Goal: Task Accomplishment & Management: Manage account settings

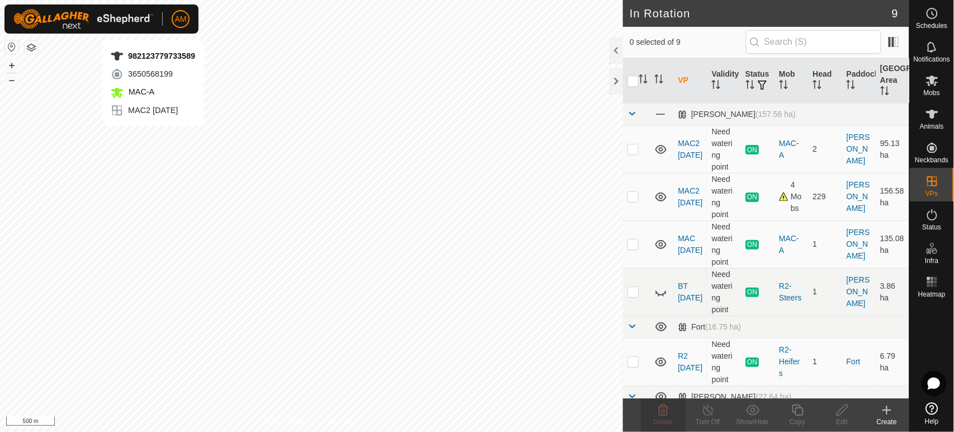
scroll to position [124, 0]
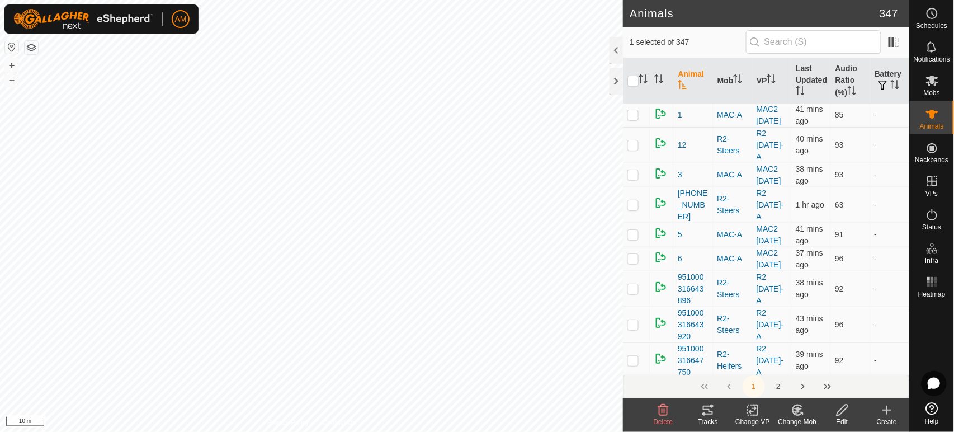
click at [710, 409] on icon at bounding box center [707, 409] width 13 height 13
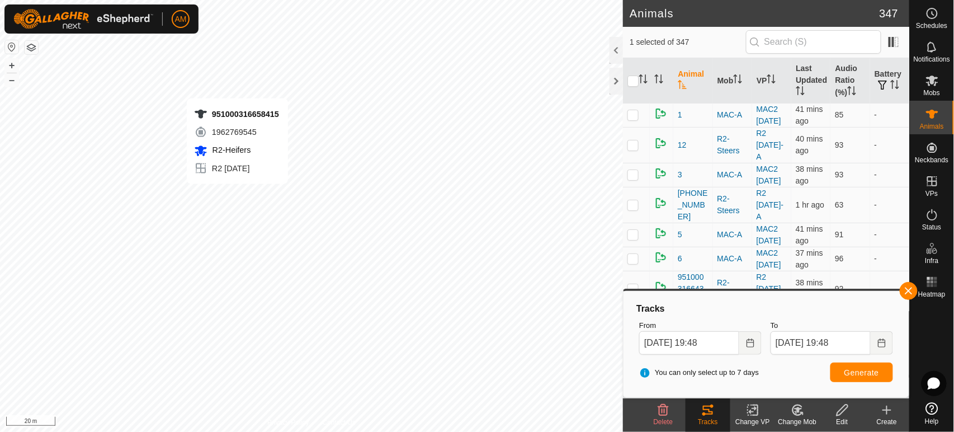
checkbox input "true"
checkbox input "false"
click at [707, 411] on icon at bounding box center [707, 409] width 13 height 13
click at [860, 379] on button "Generate" at bounding box center [862, 372] width 63 height 20
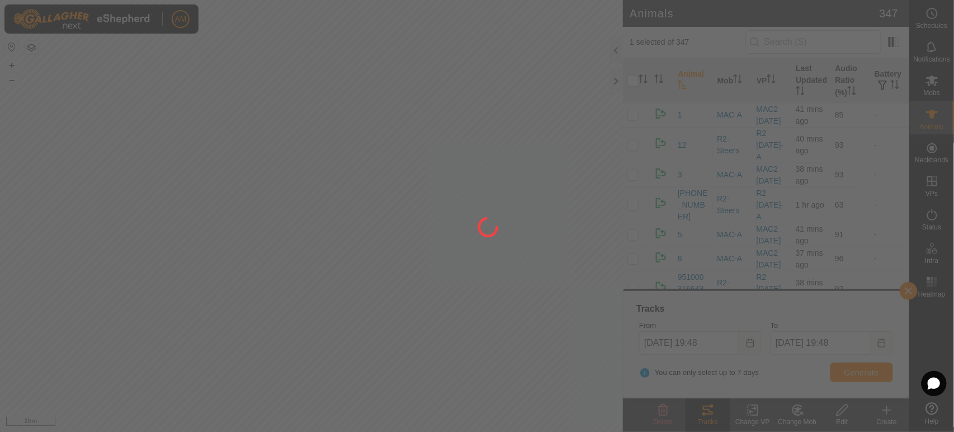
drag, startPoint x: 851, startPoint y: 320, endPoint x: 691, endPoint y: 397, distance: 176.9
click at [694, 397] on div at bounding box center [477, 216] width 954 height 432
drag, startPoint x: 427, startPoint y: 176, endPoint x: 365, endPoint y: 205, distance: 68.8
click at [365, 205] on div at bounding box center [477, 216] width 954 height 432
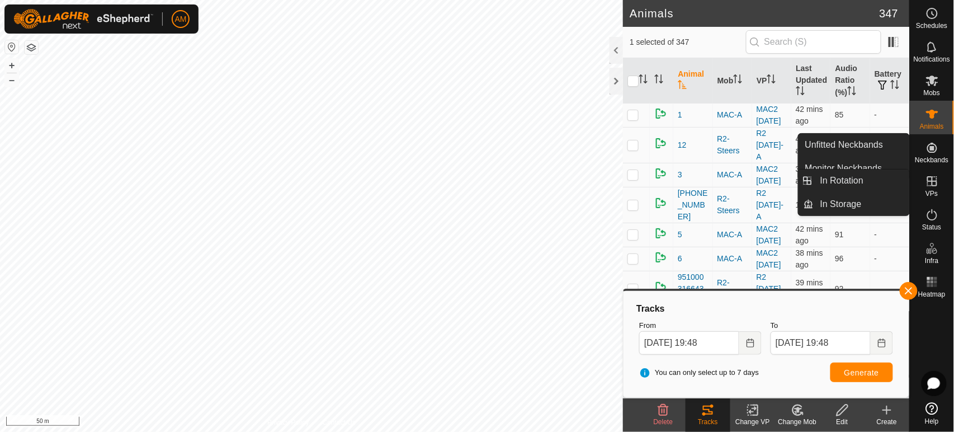
click at [932, 186] on icon at bounding box center [932, 181] width 10 height 10
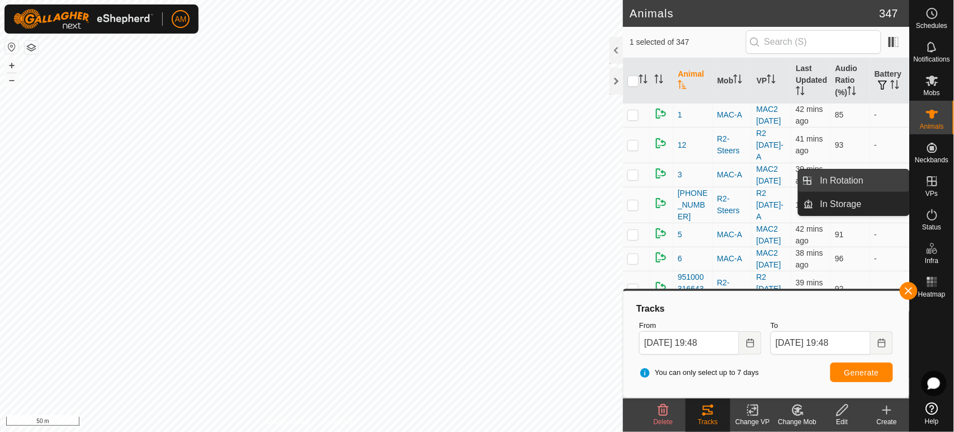
click at [874, 177] on link "In Rotation" at bounding box center [862, 180] width 96 height 22
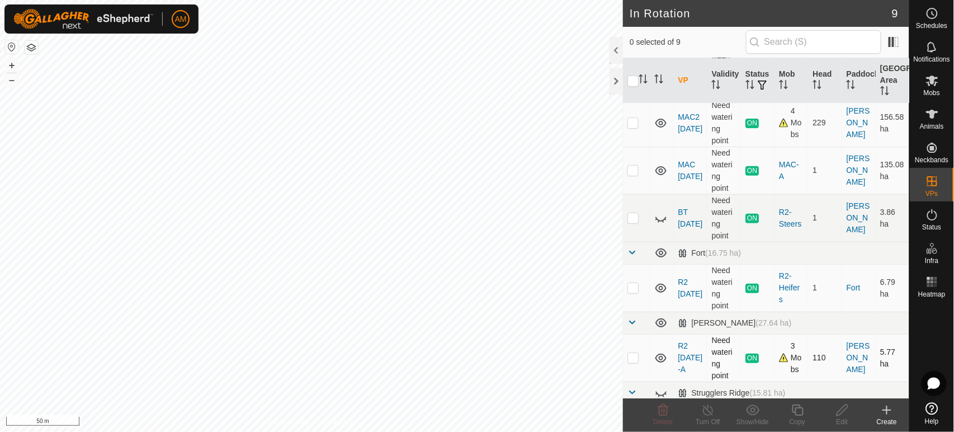
scroll to position [124, 0]
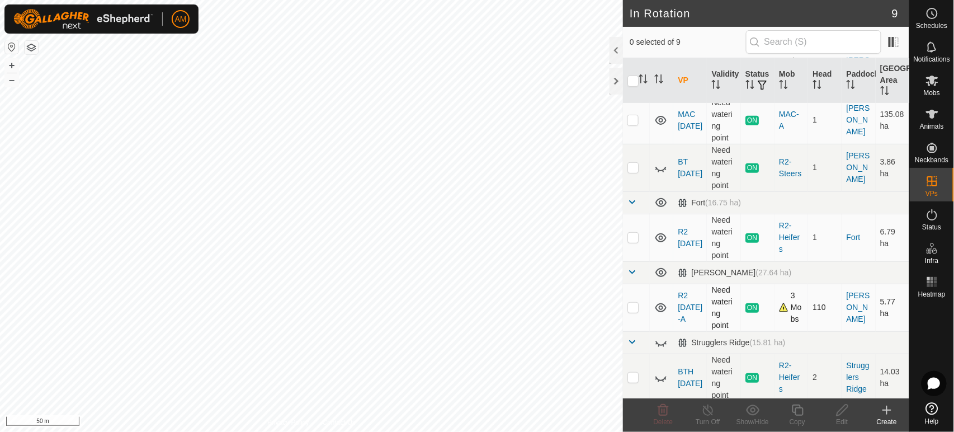
click at [635, 312] on td at bounding box center [636, 308] width 27 height 48
checkbox input "true"
click at [789, 416] on copy-svg-icon at bounding box center [797, 409] width 45 height 13
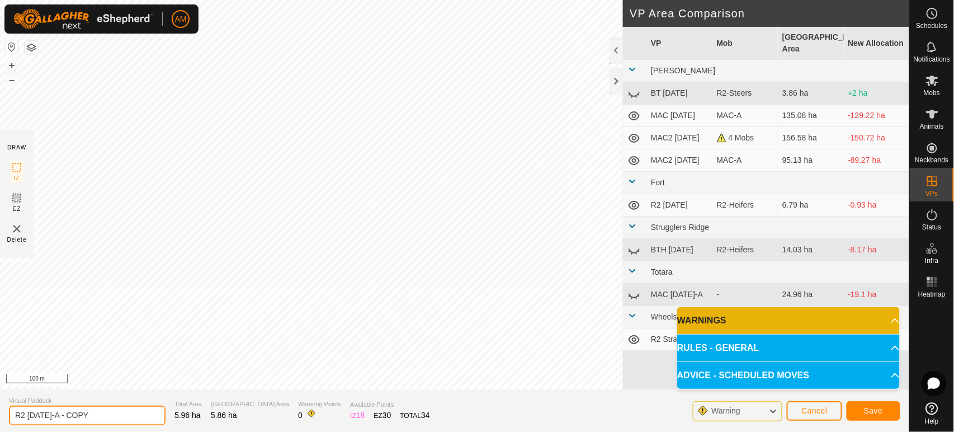
click at [58, 416] on input "R2 [DATE]-A - COPY" at bounding box center [87, 416] width 157 height 20
type input "R2 [DATE]-B"
click at [880, 408] on span "Save" at bounding box center [873, 410] width 19 height 9
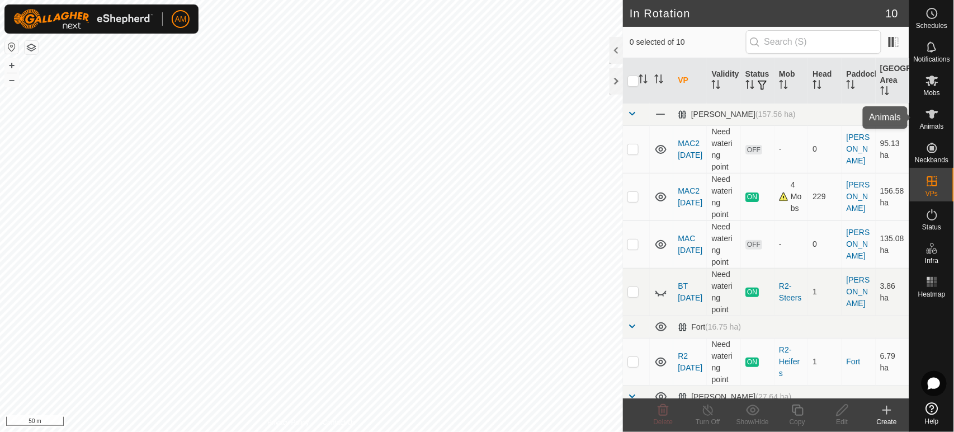
click at [926, 115] on icon at bounding box center [932, 113] width 13 height 13
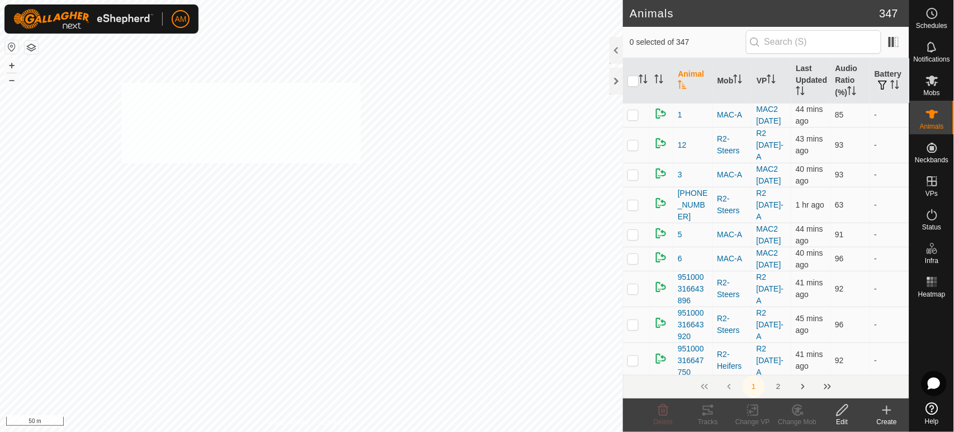
checkbox input "true"
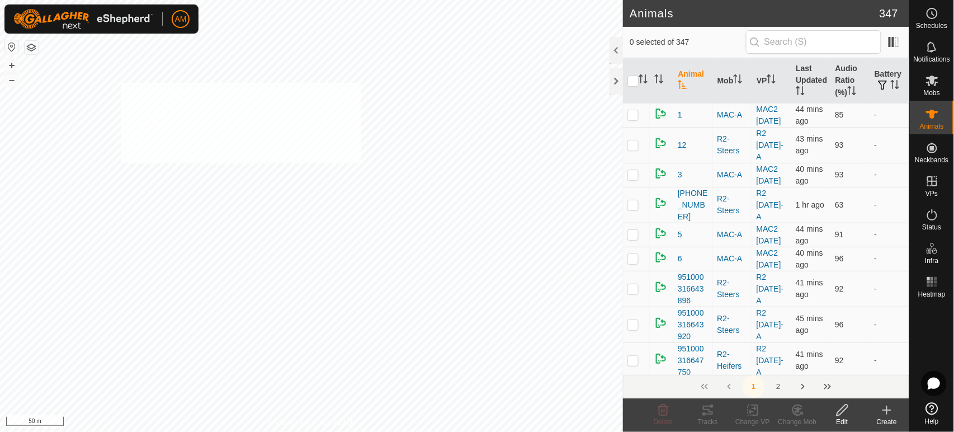
checkbox input "true"
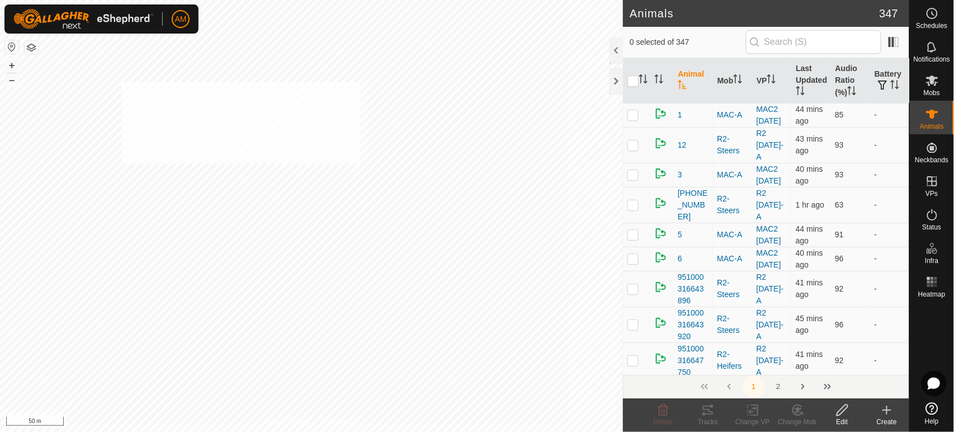
checkbox input "true"
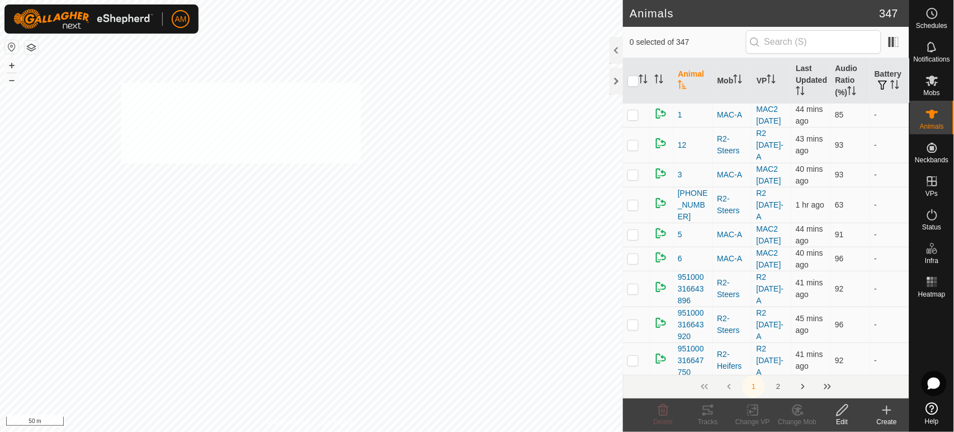
checkbox input "true"
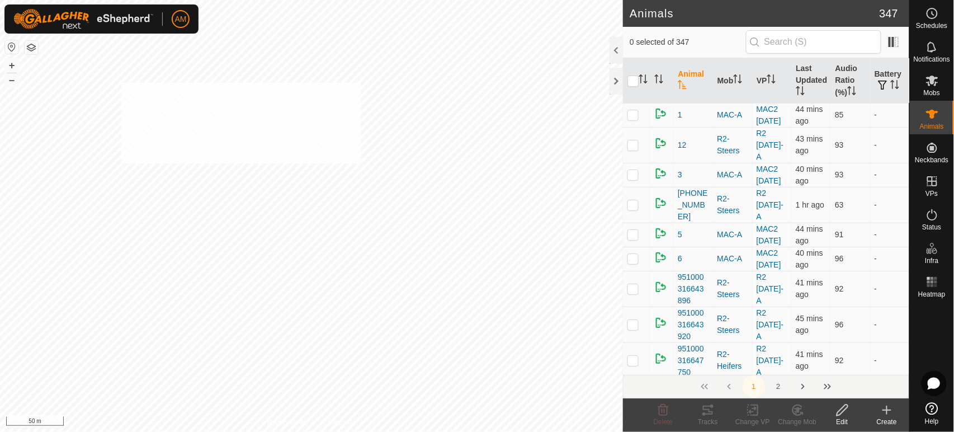
checkbox input "true"
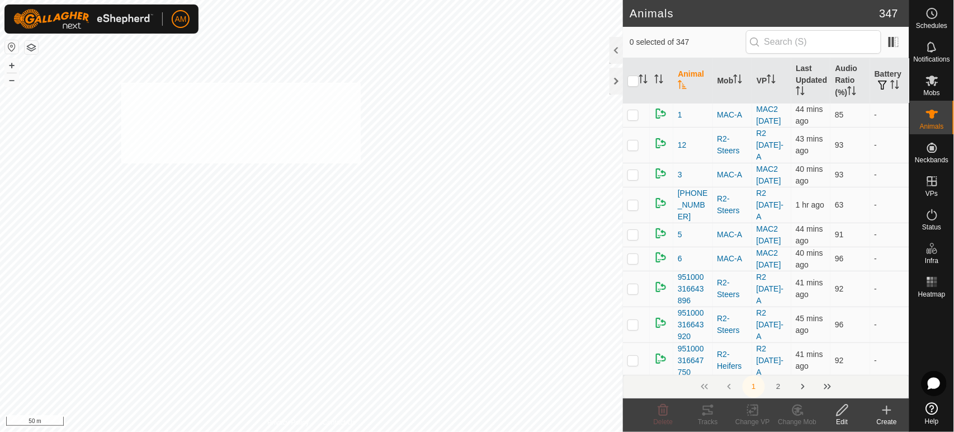
checkbox input "true"
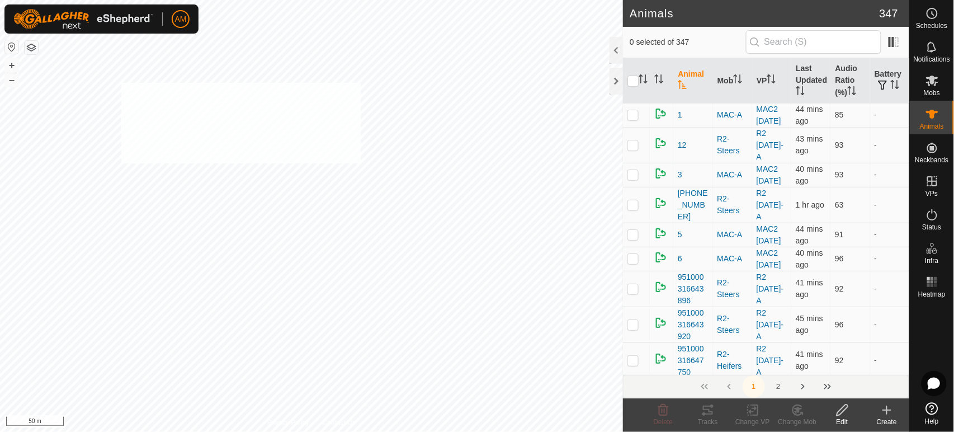
checkbox input "true"
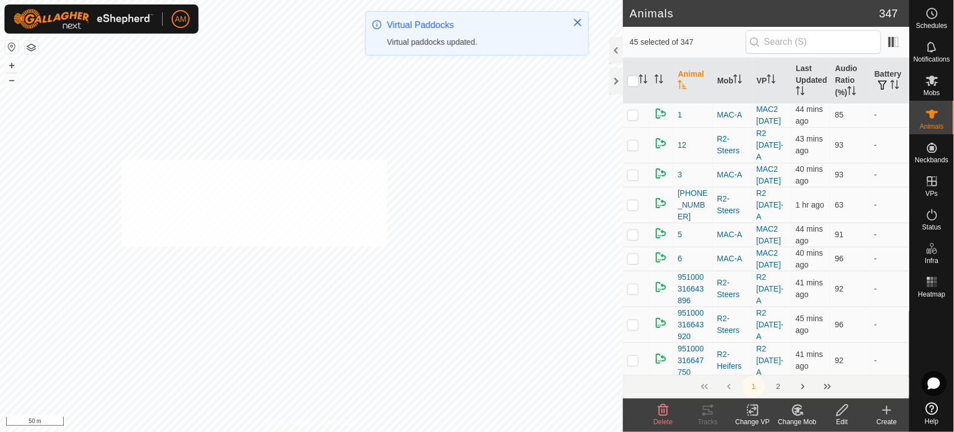
checkbox input "true"
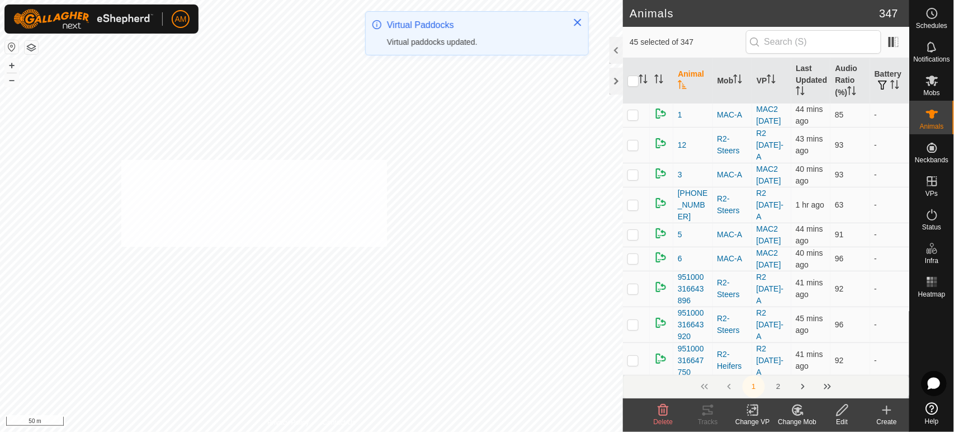
checkbox input "true"
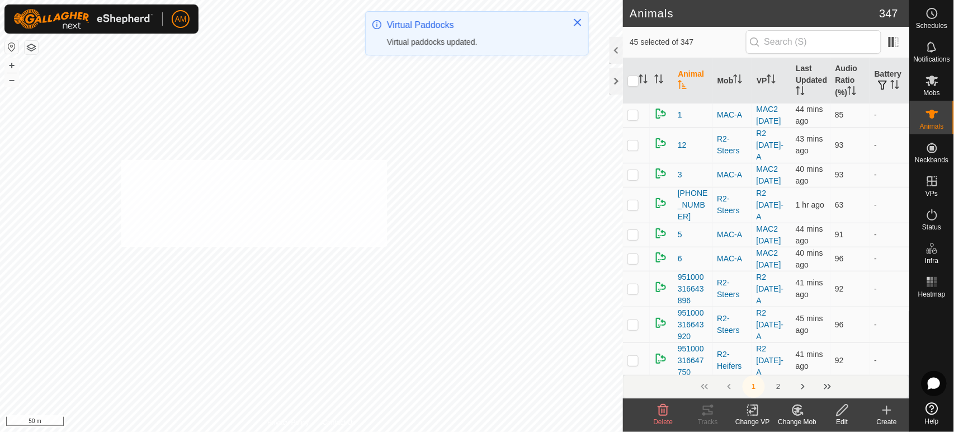
checkbox input "true"
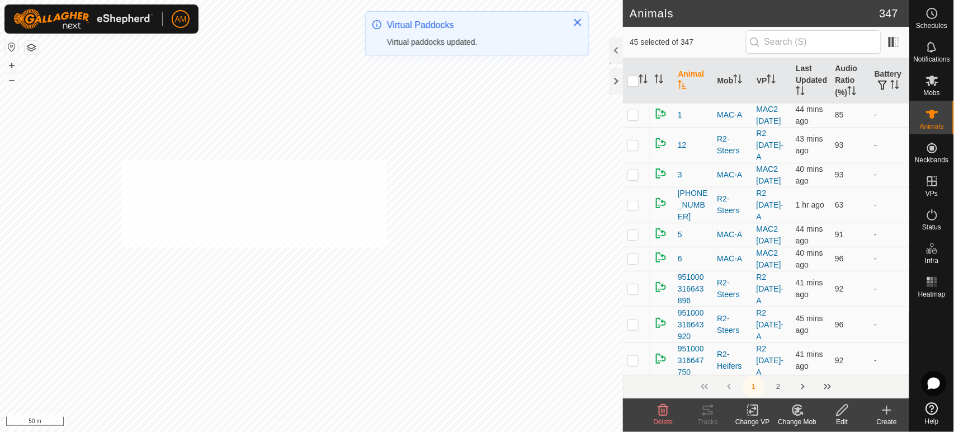
checkbox input "true"
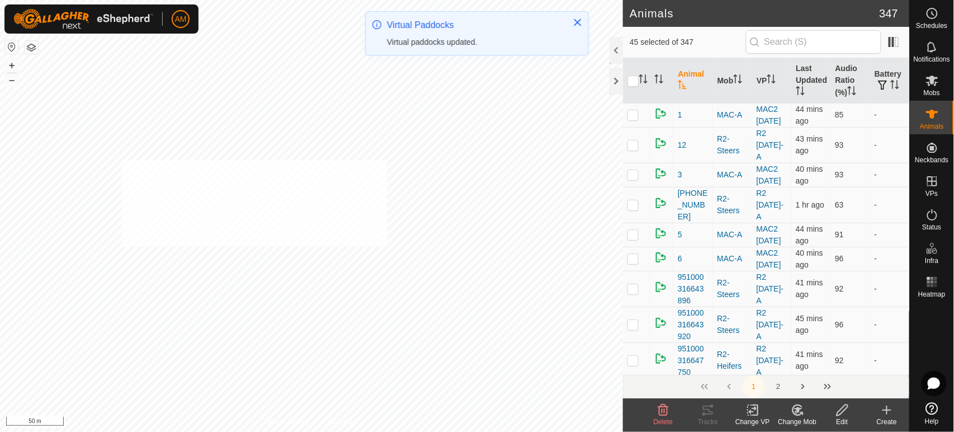
checkbox input "true"
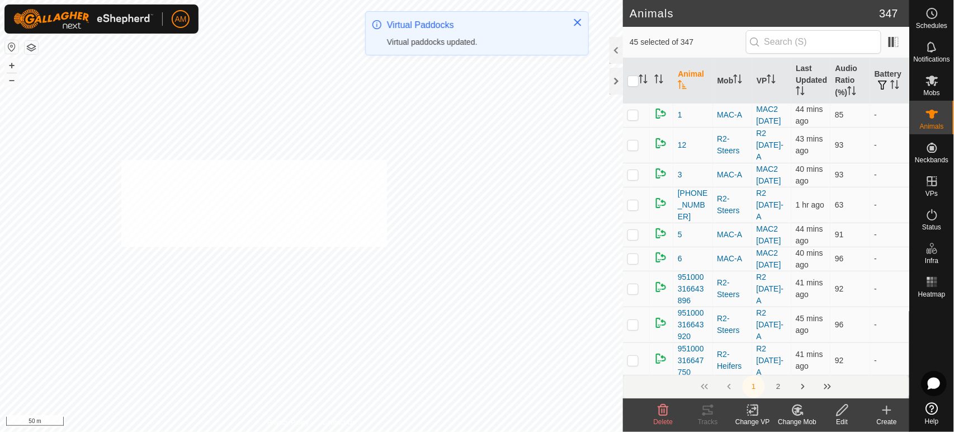
checkbox input "true"
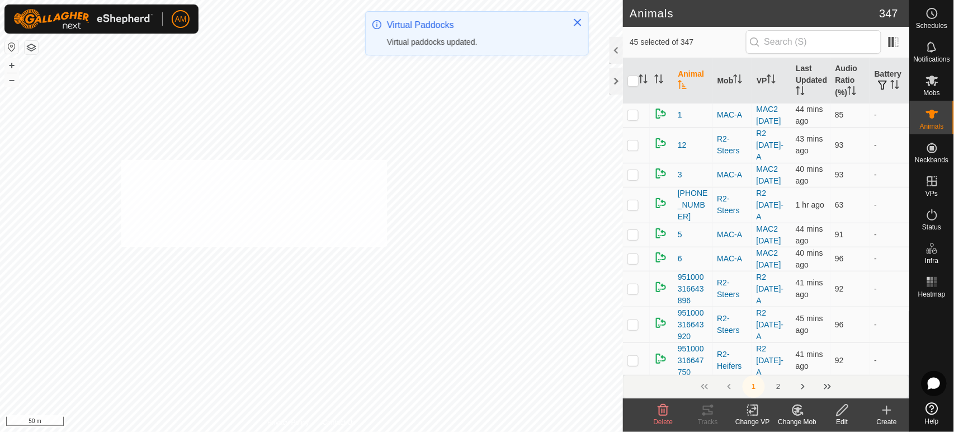
checkbox input "true"
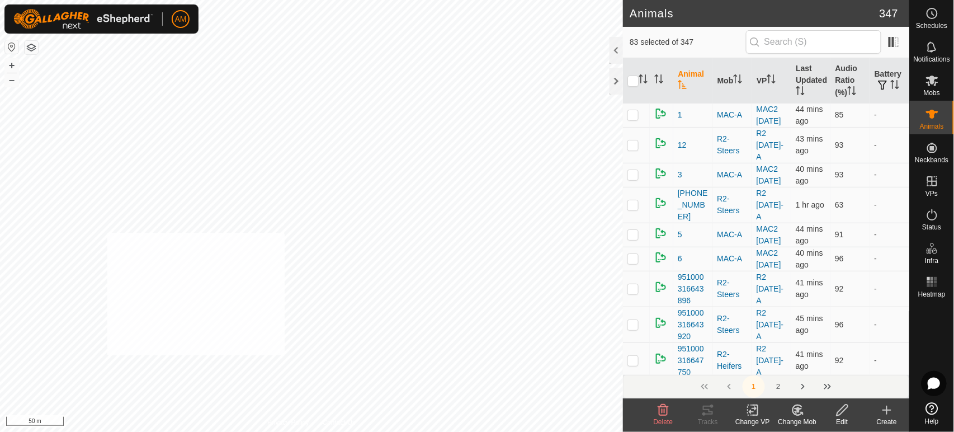
checkbox input "true"
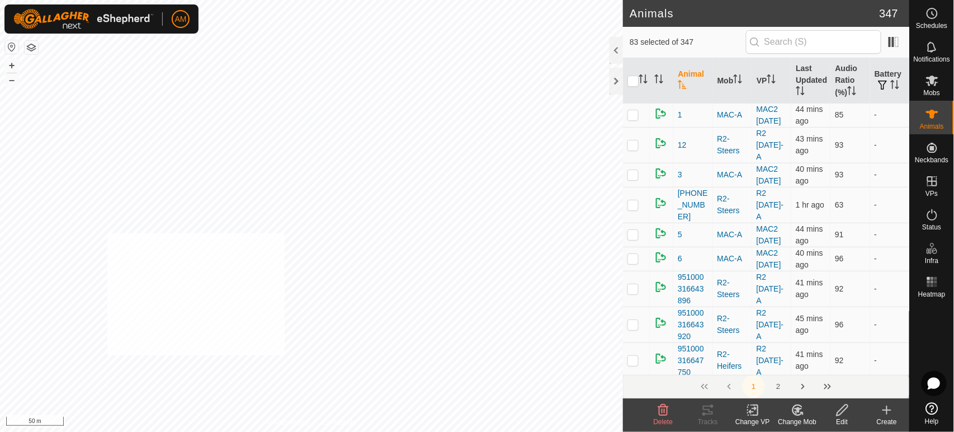
checkbox input "true"
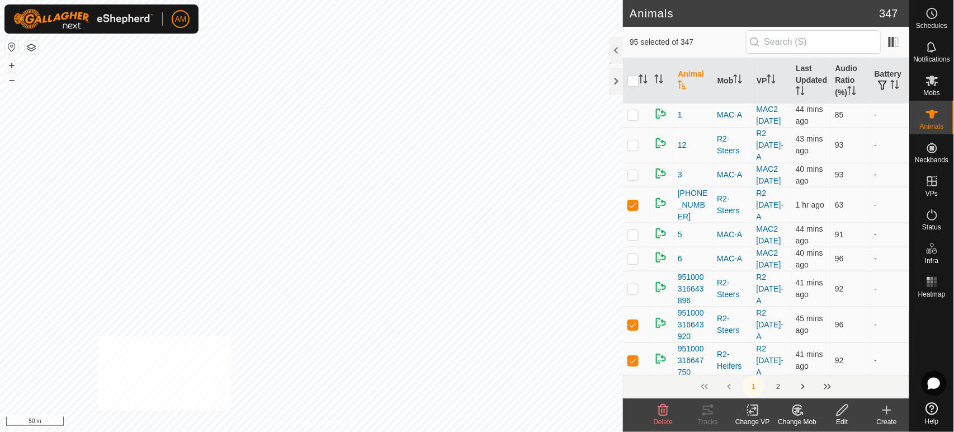
checkbox input "true"
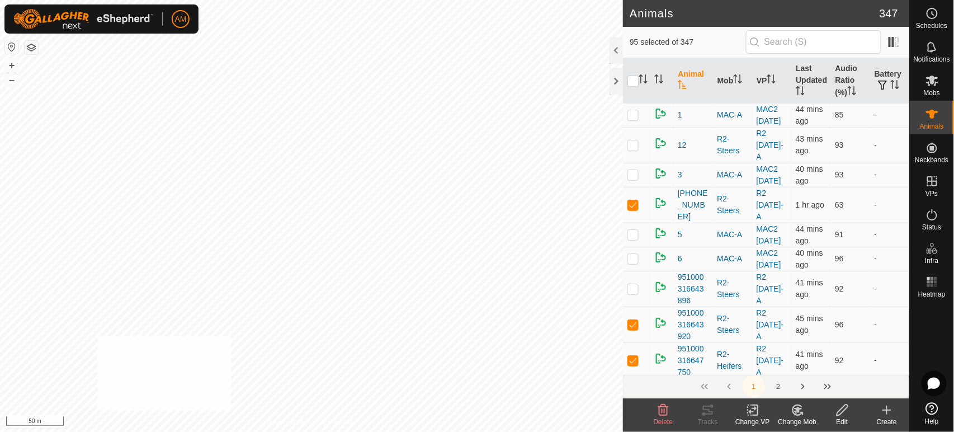
checkbox input "true"
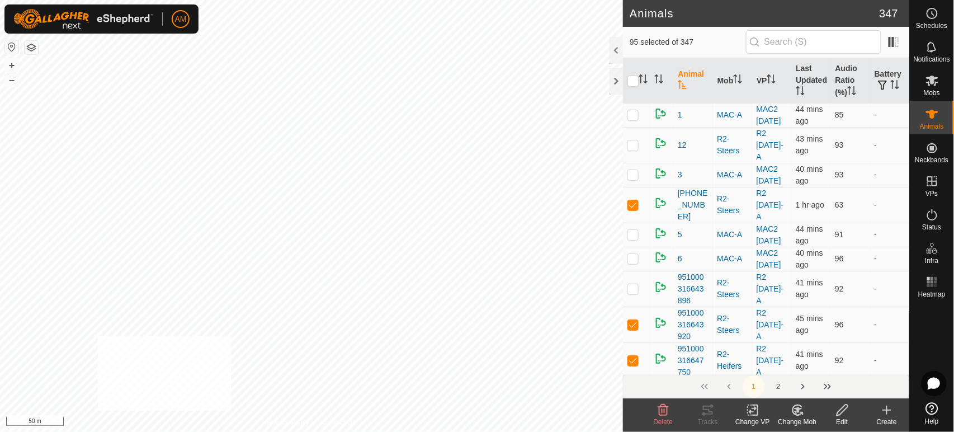
checkbox input "true"
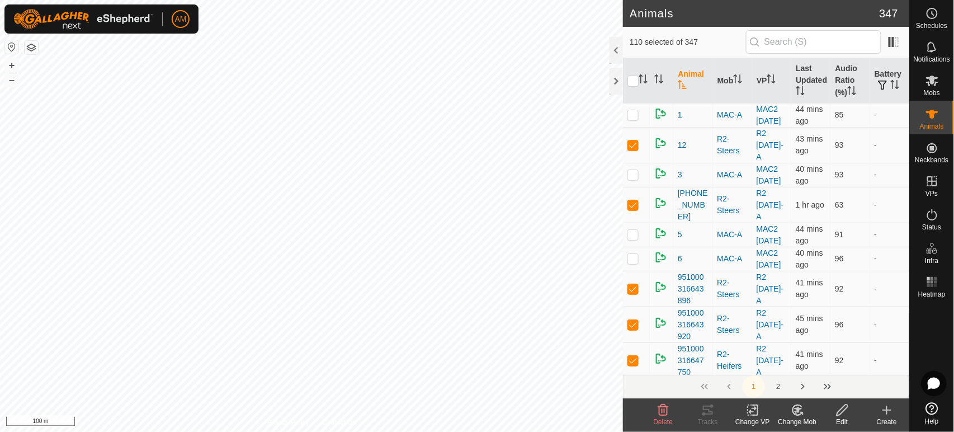
click at [755, 407] on icon at bounding box center [753, 410] width 8 height 7
click at [758, 364] on link "Choose VP..." at bounding box center [787, 362] width 111 height 22
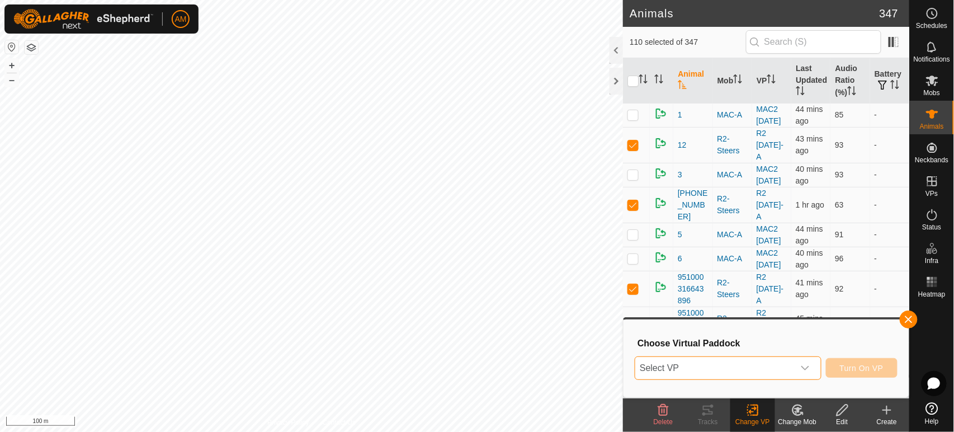
click at [732, 368] on span "Select VP" at bounding box center [714, 368] width 158 height 22
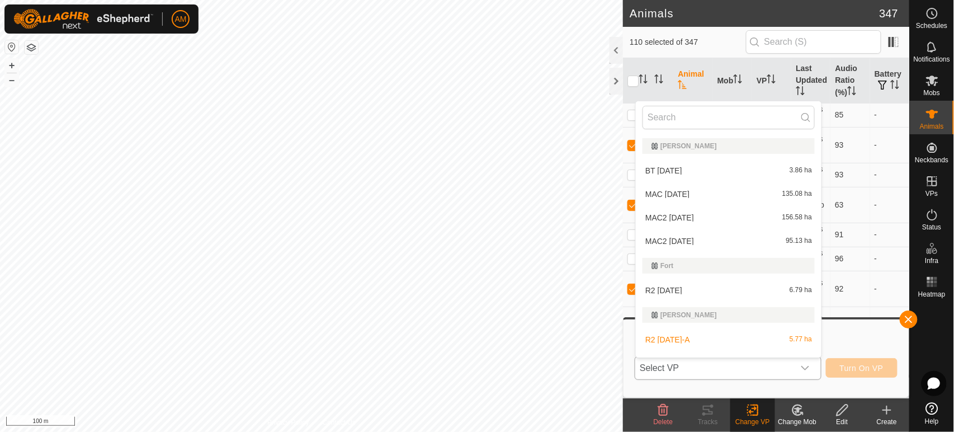
scroll to position [17, 0]
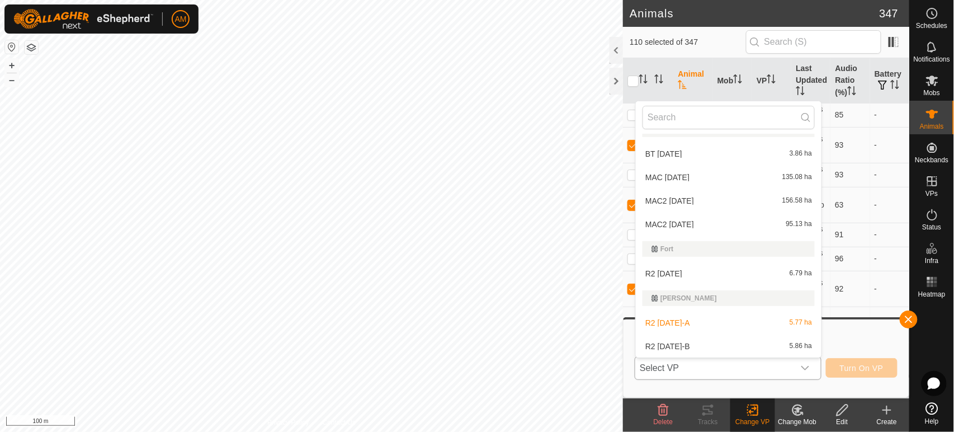
click at [670, 347] on li "R2 [DATE]-B 5.86 ha" at bounding box center [729, 346] width 186 height 22
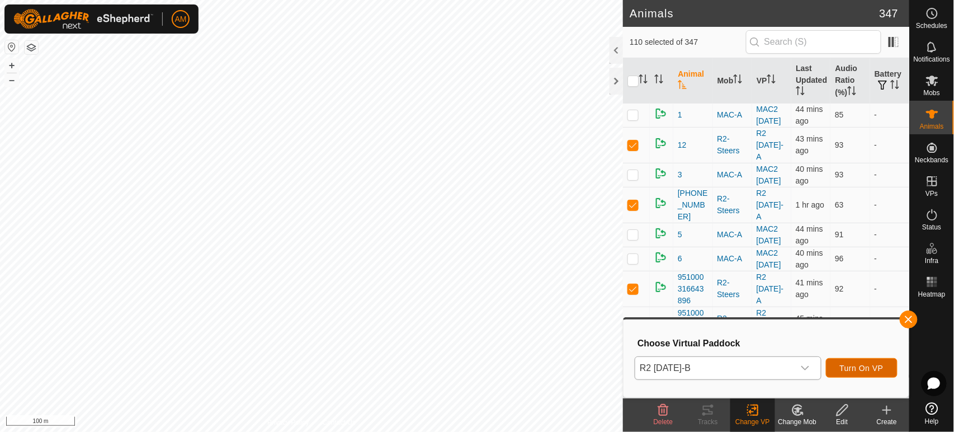
click at [857, 370] on span "Turn On VP" at bounding box center [862, 368] width 44 height 9
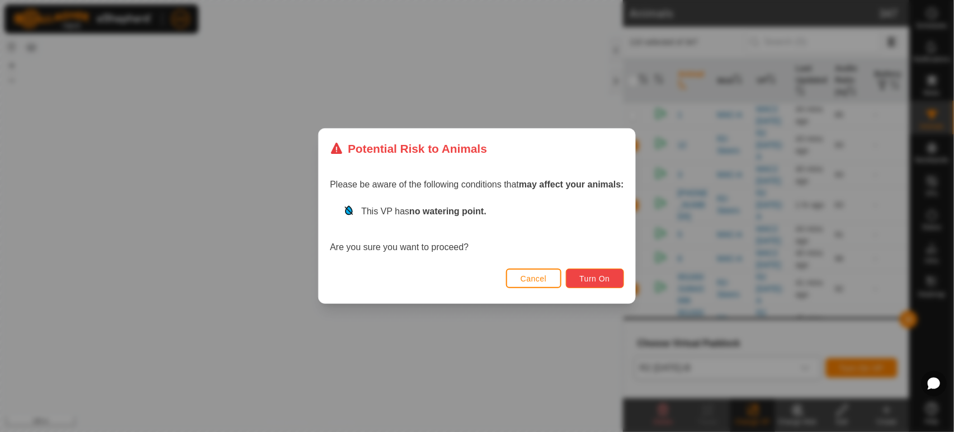
click at [605, 277] on span "Turn On" at bounding box center [595, 278] width 30 height 9
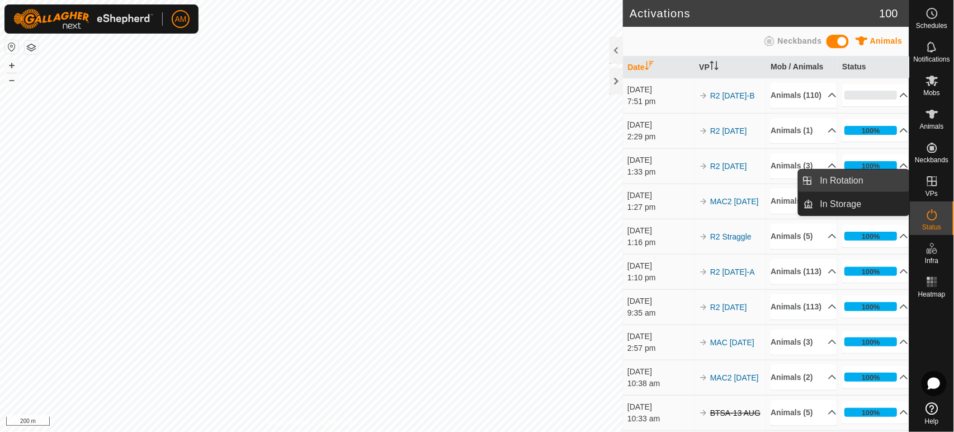
click at [873, 181] on link "In Rotation" at bounding box center [862, 180] width 96 height 22
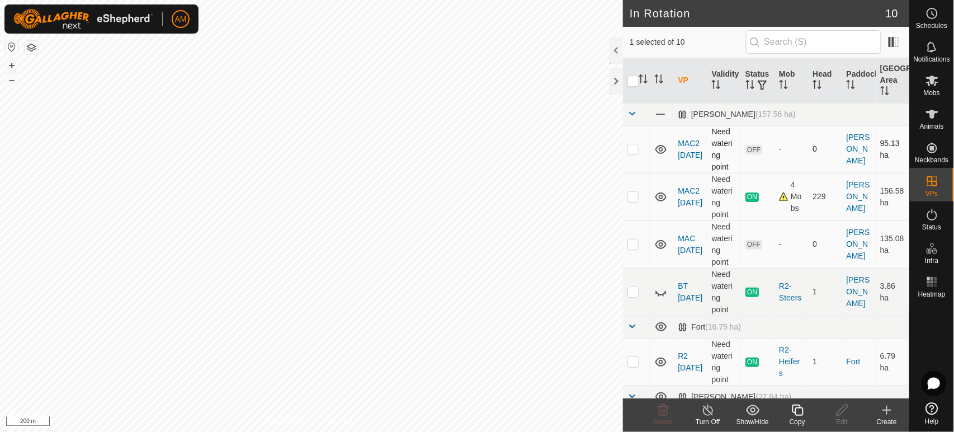
click at [635, 147] on p-checkbox at bounding box center [633, 148] width 11 height 9
checkbox input "true"
click at [631, 248] on p-checkbox at bounding box center [633, 243] width 11 height 9
checkbox input "true"
click at [634, 74] on th at bounding box center [636, 80] width 27 height 45
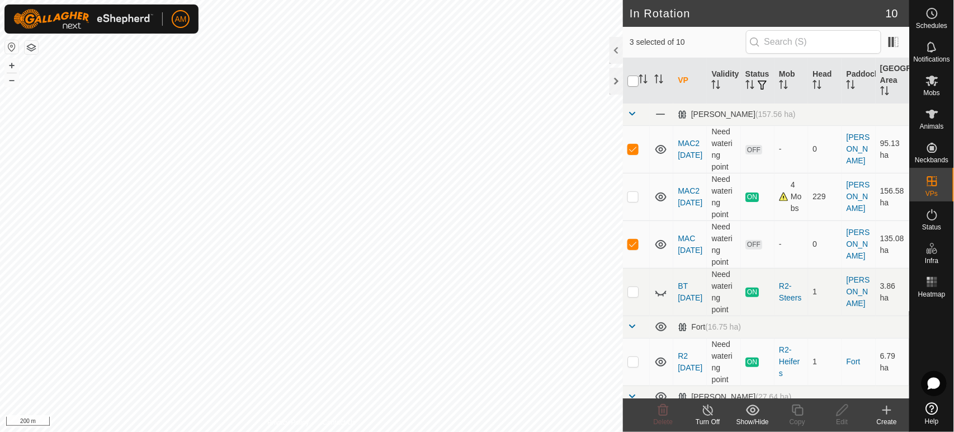
click at [631, 83] on input "checkbox" at bounding box center [633, 81] width 11 height 11
checkbox input "true"
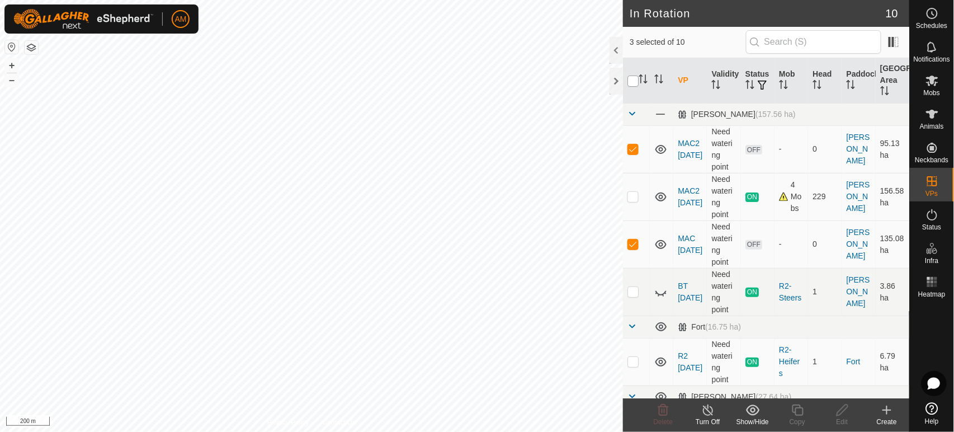
checkbox input "true"
click at [631, 83] on input "checkbox" at bounding box center [633, 81] width 11 height 11
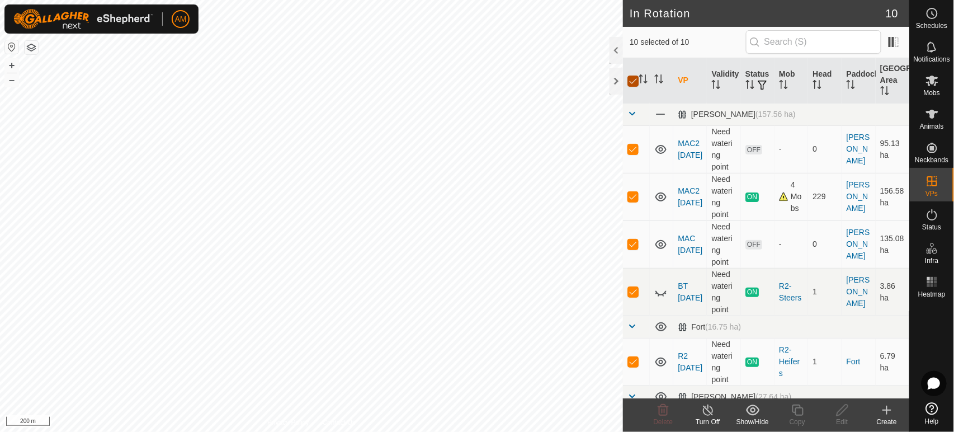
checkbox input "false"
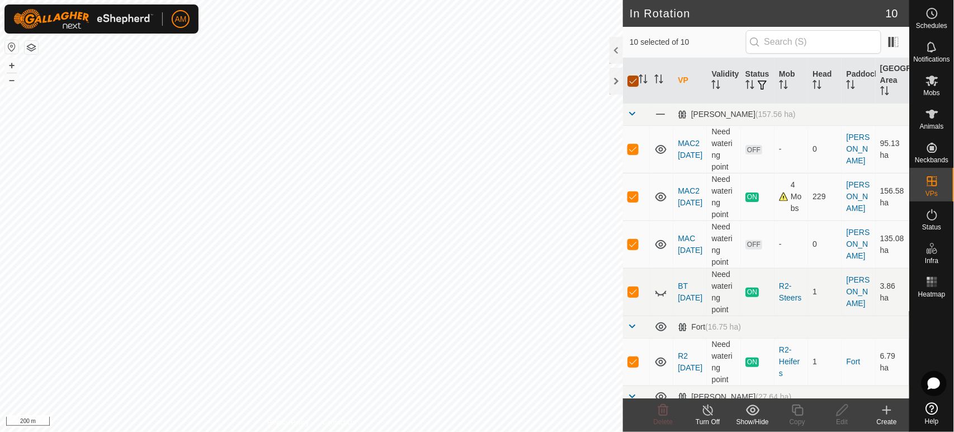
checkbox input "false"
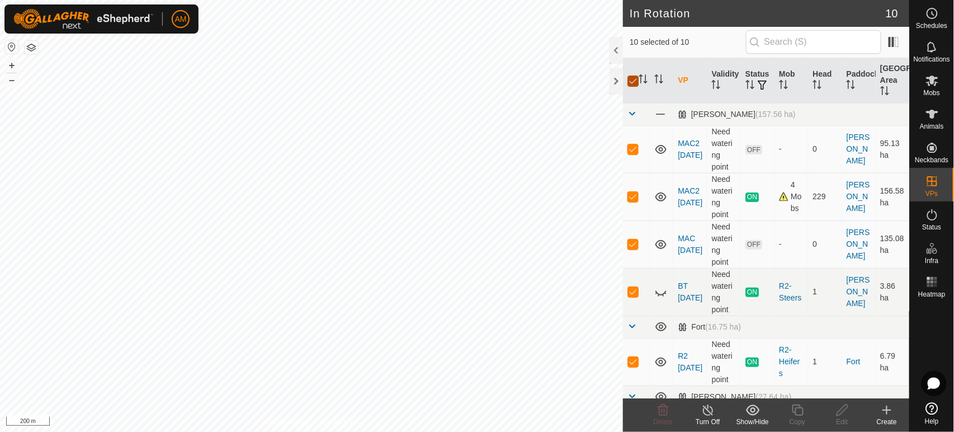
checkbox input "false"
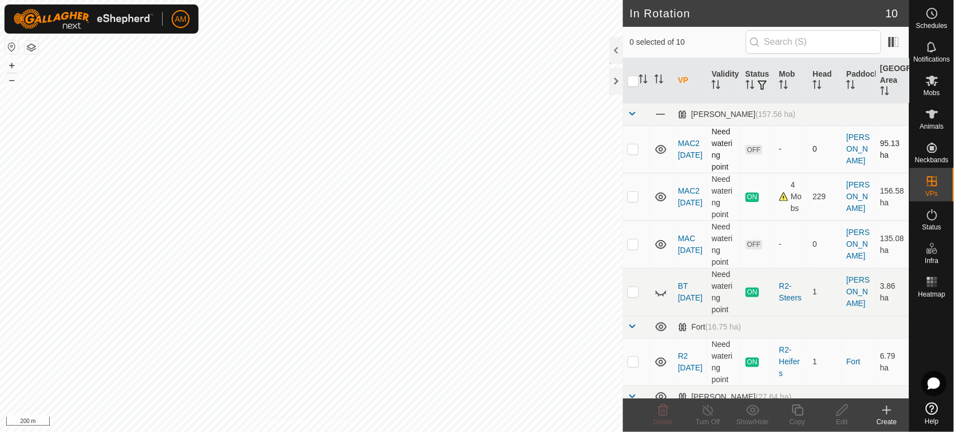
click at [632, 159] on td at bounding box center [636, 149] width 27 height 48
checkbox input "true"
click at [633, 245] on p-checkbox at bounding box center [633, 243] width 11 height 9
checkbox input "true"
click at [661, 414] on icon at bounding box center [663, 409] width 13 height 13
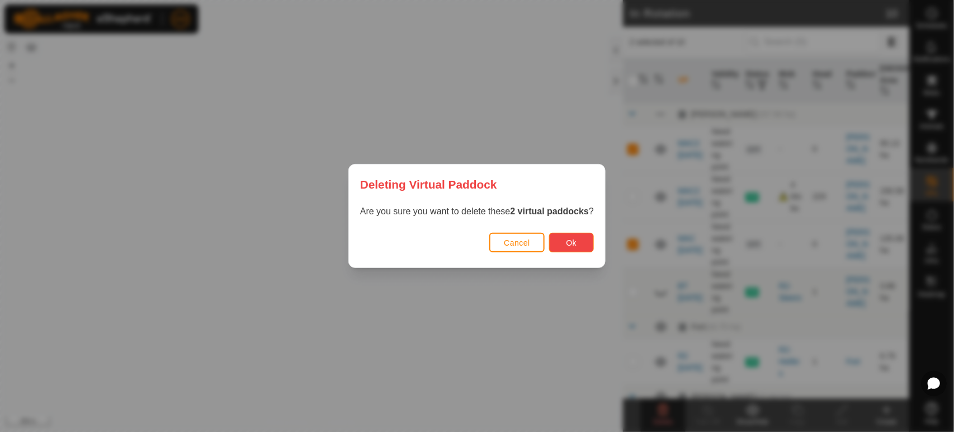
click at [571, 246] on span "Ok" at bounding box center [572, 242] width 11 height 9
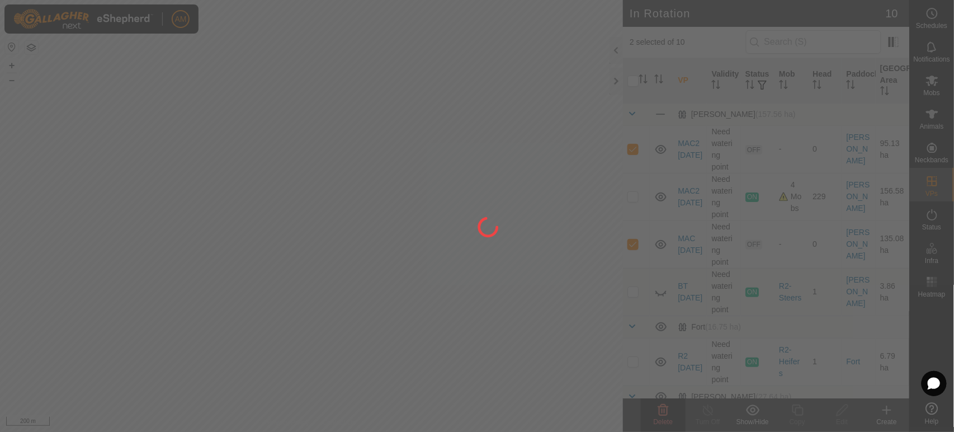
checkbox input "false"
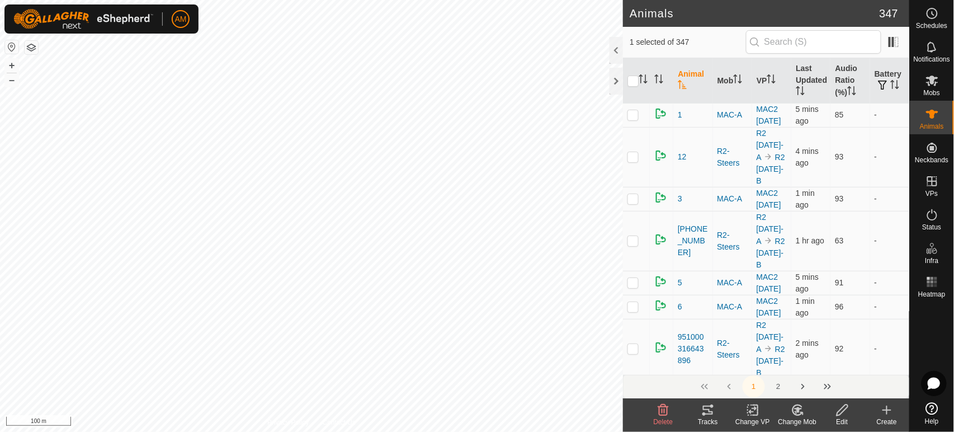
click at [713, 415] on icon at bounding box center [707, 409] width 13 height 13
